Goal: Information Seeking & Learning: Stay updated

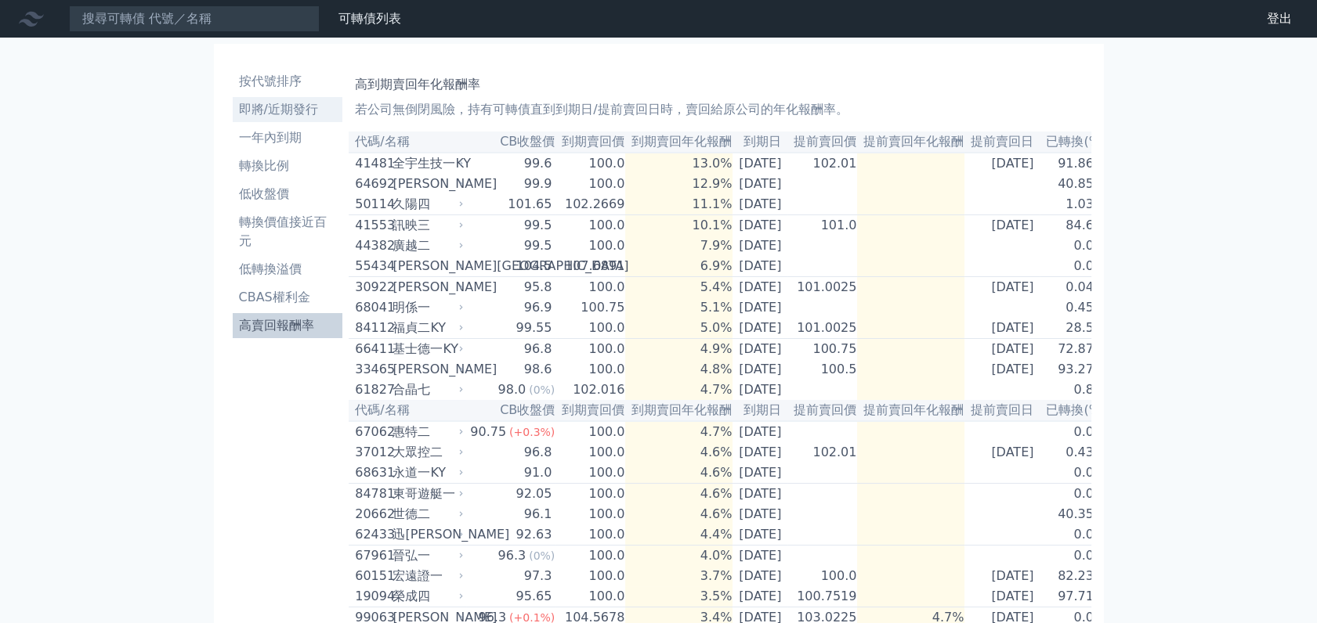
click at [294, 110] on li "即將/近期發行" at bounding box center [288, 109] width 110 height 19
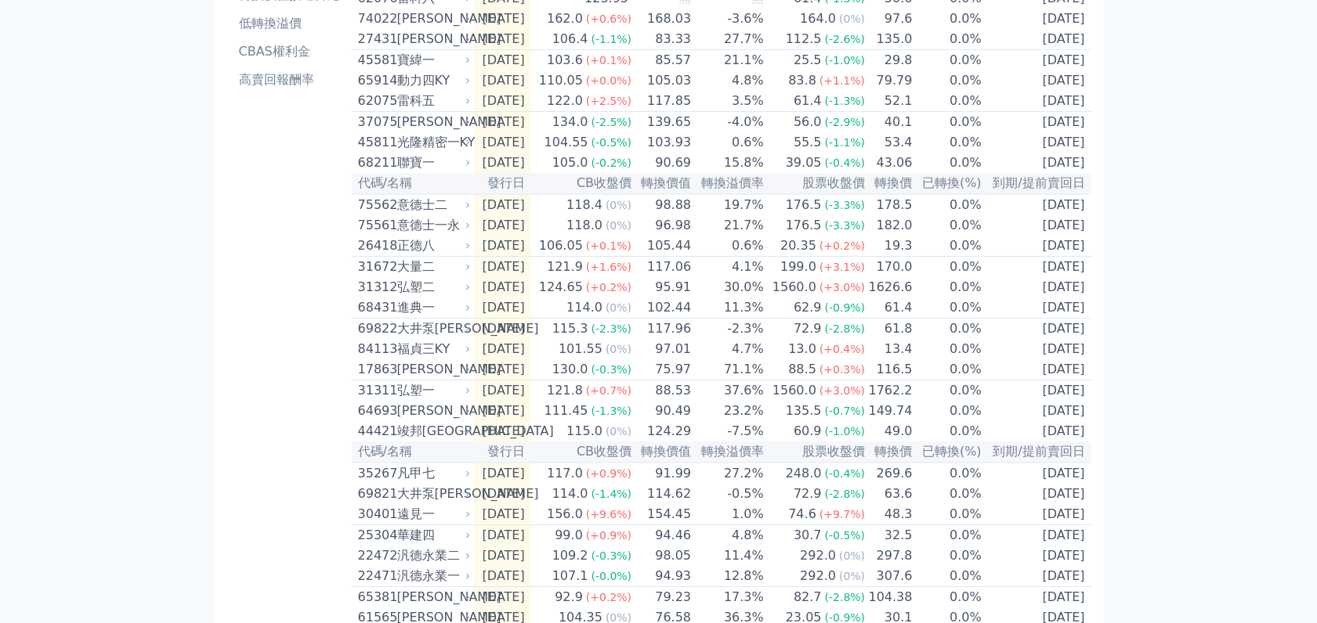
scroll to position [207, 0]
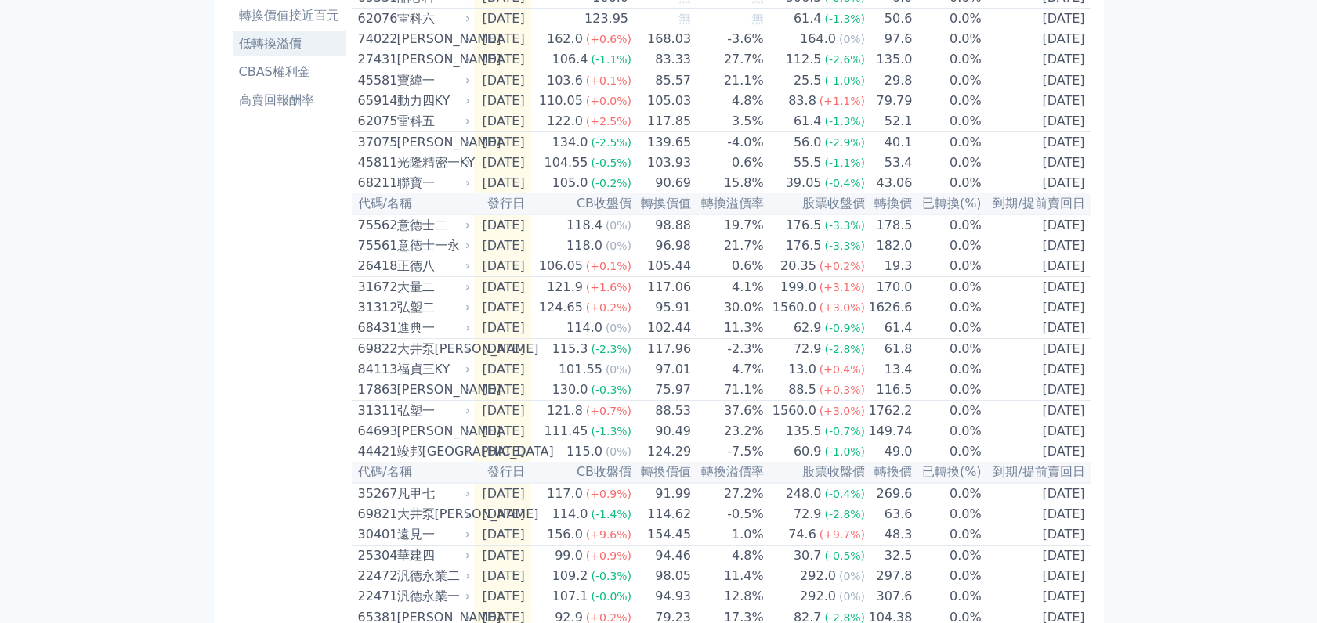
click at [282, 46] on li "低轉換溢價" at bounding box center [289, 43] width 113 height 19
